Goal: Browse casually

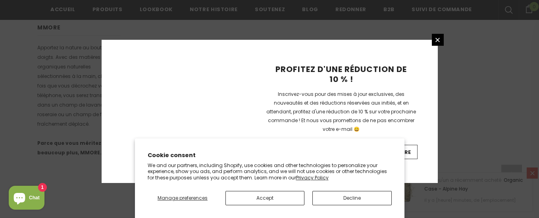
scroll to position [616, 0]
